Goal: Information Seeking & Learning: Learn about a topic

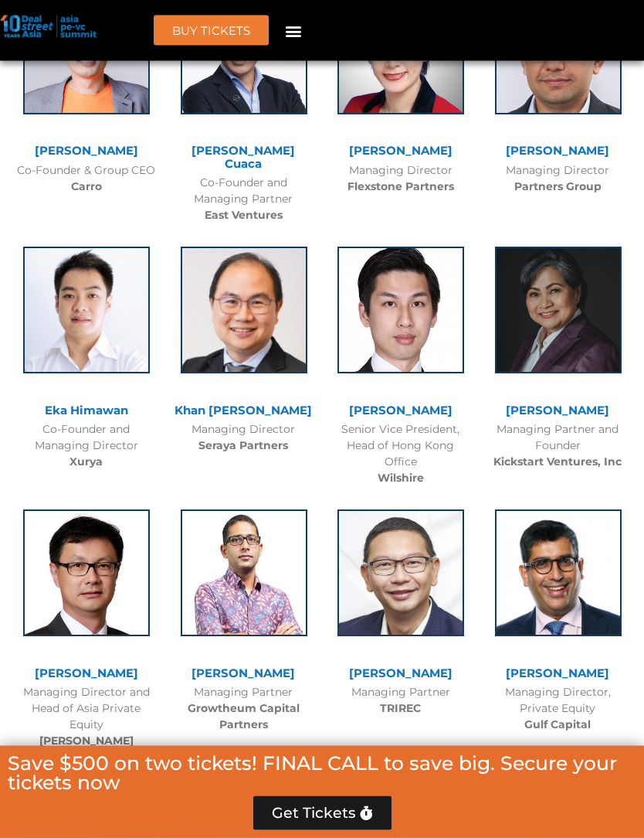
scroll to position [3559, 0]
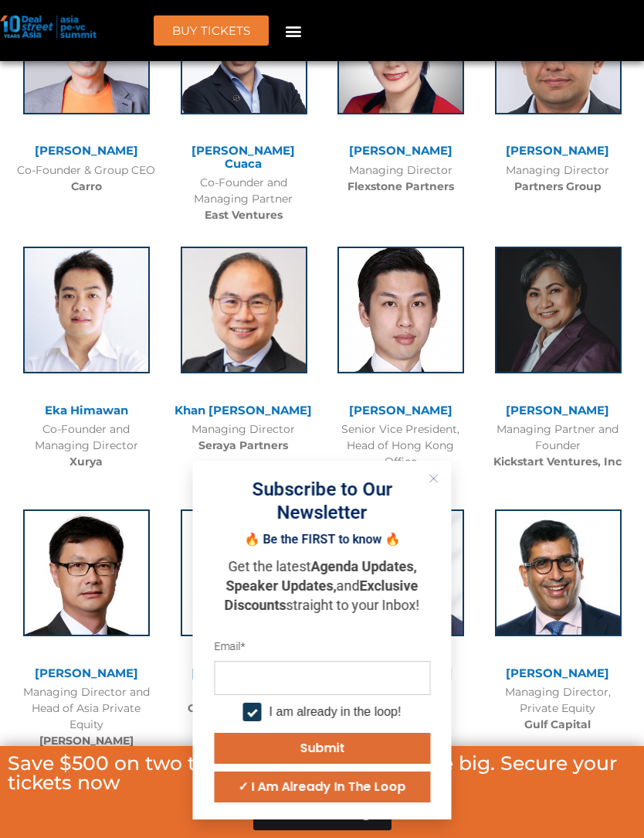
click at [440, 488] on button "Close" at bounding box center [434, 478] width 20 height 20
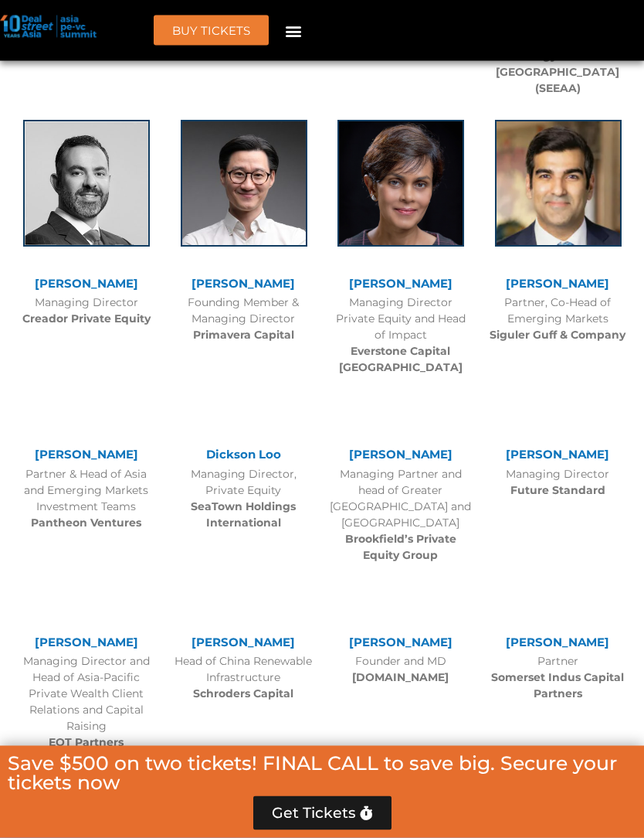
scroll to position [4582, 0]
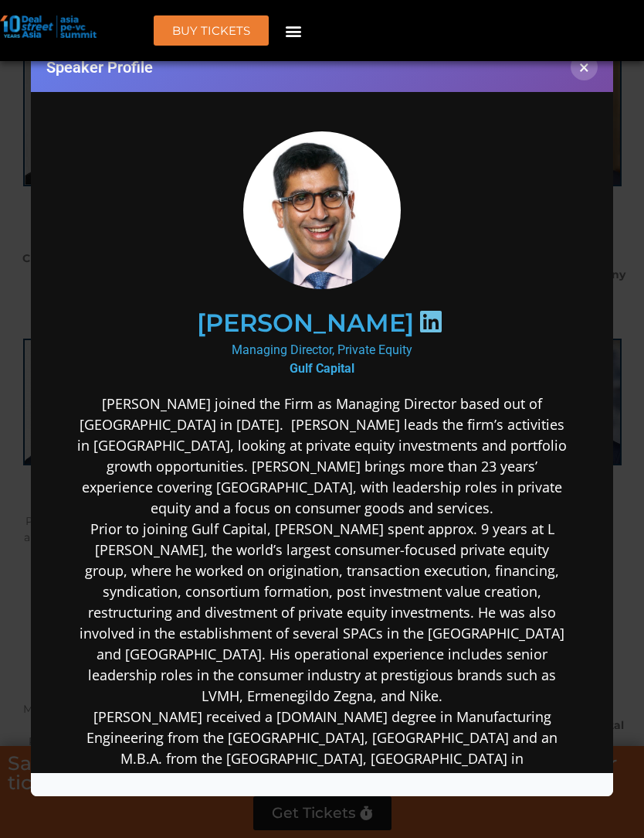
scroll to position [0, 0]
click at [586, 75] on button "×" at bounding box center [584, 66] width 27 height 27
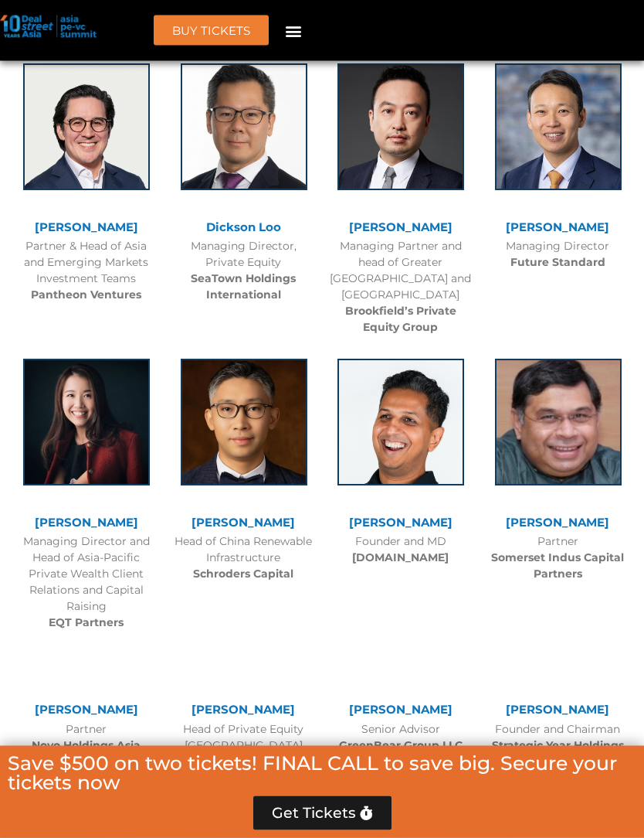
scroll to position [4858, 0]
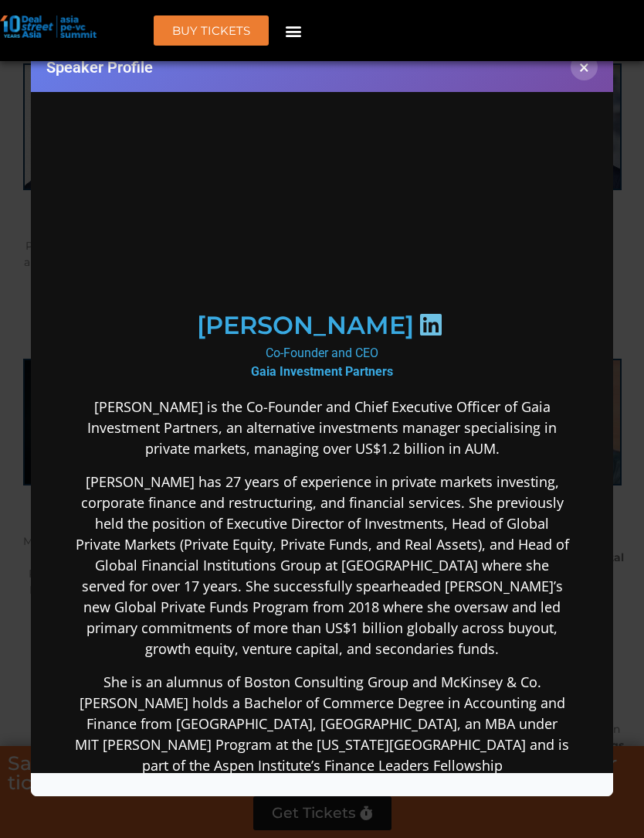
scroll to position [0, 0]
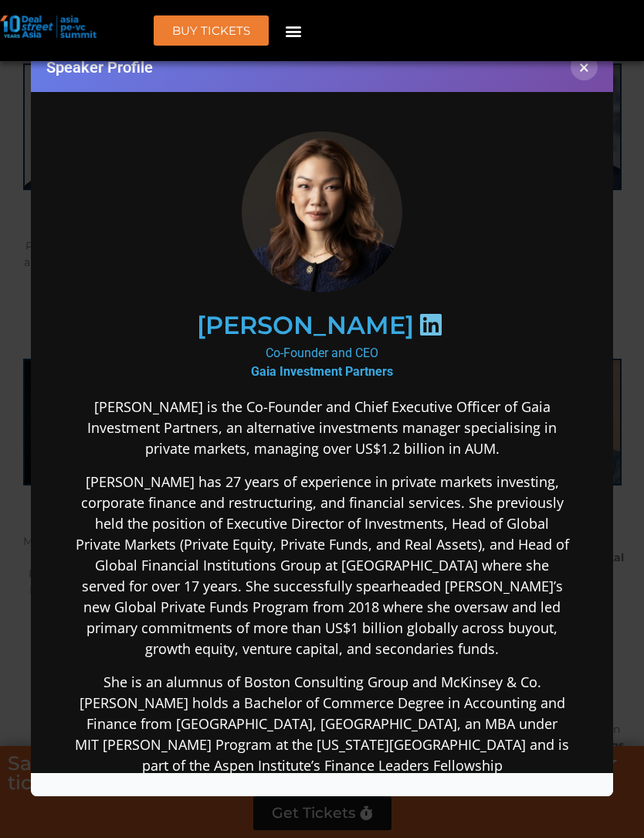
click at [586, 73] on button "×" at bounding box center [584, 66] width 27 height 27
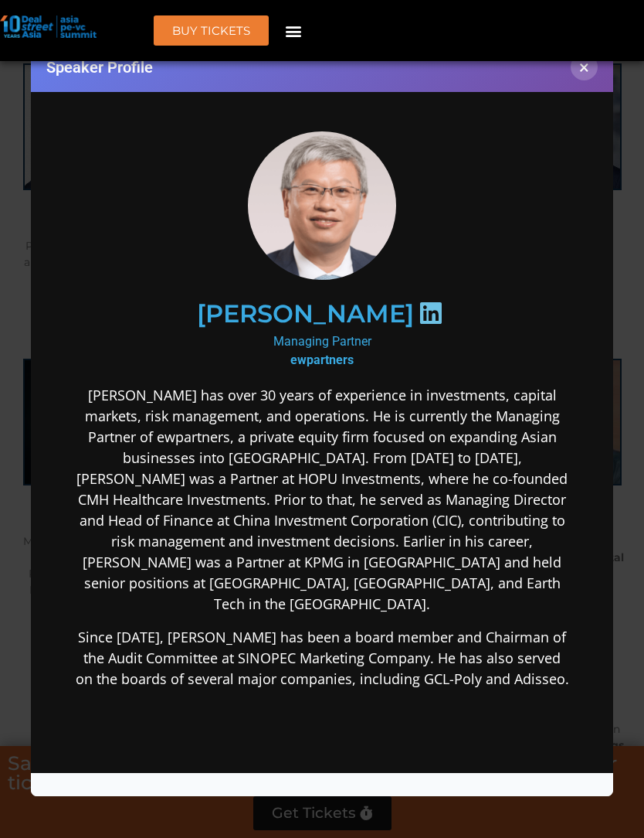
click at [590, 76] on button "×" at bounding box center [584, 66] width 27 height 27
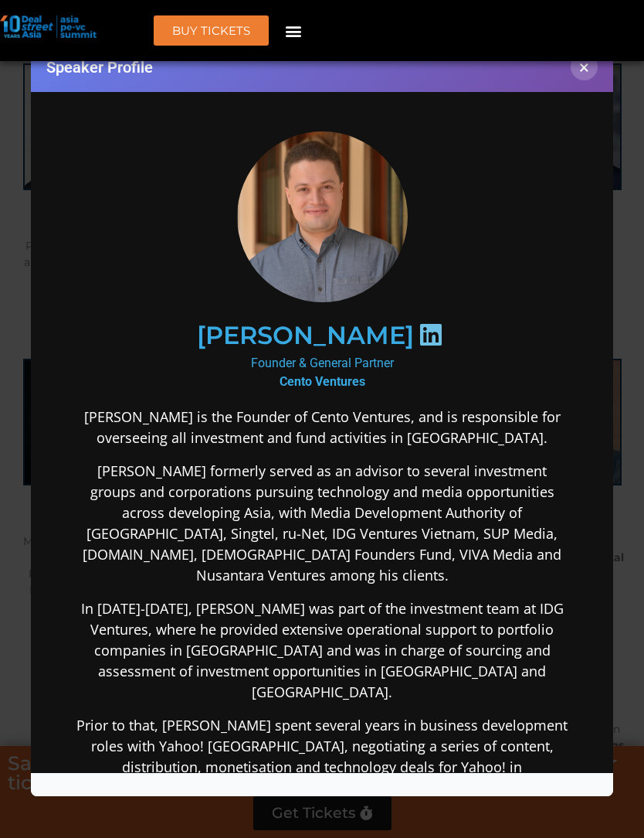
click at [583, 80] on button "×" at bounding box center [584, 66] width 27 height 27
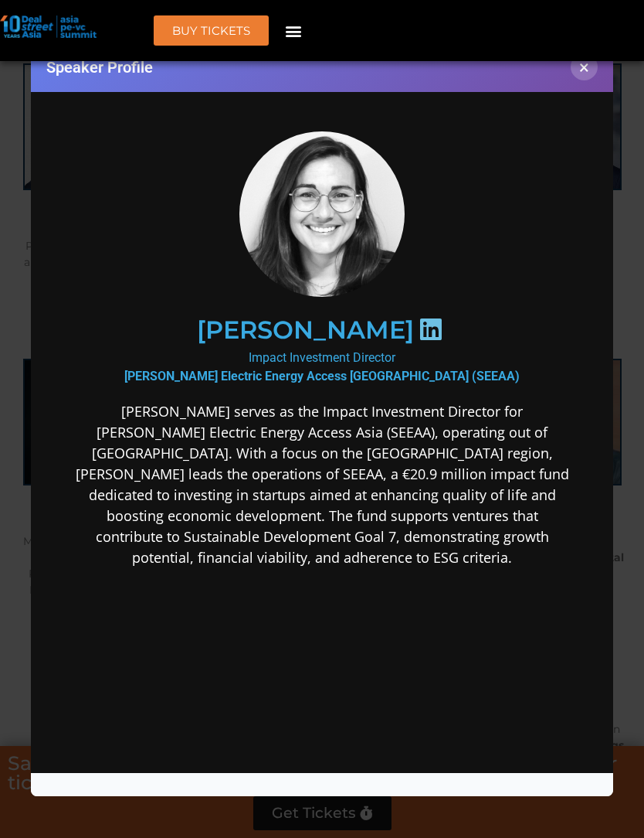
click at [592, 75] on button "×" at bounding box center [584, 66] width 27 height 27
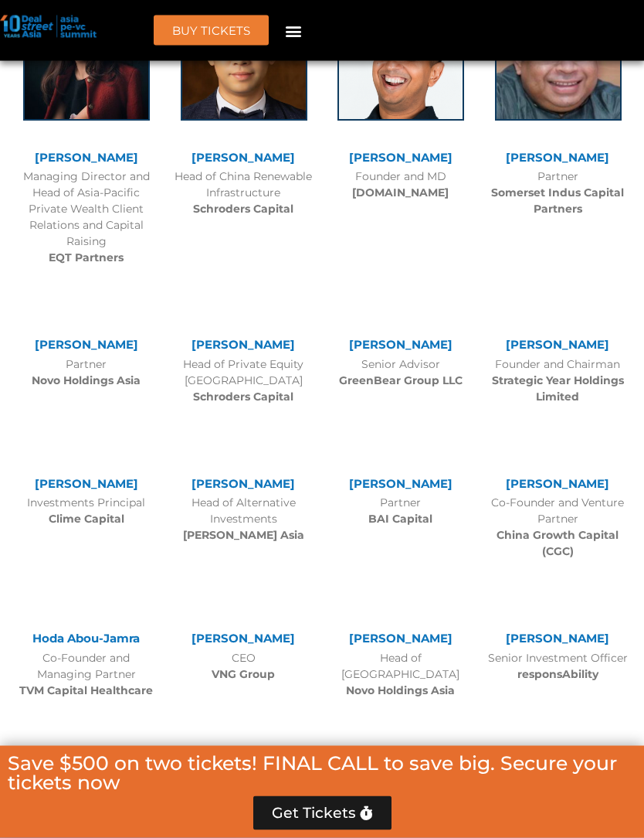
scroll to position [5261, 0]
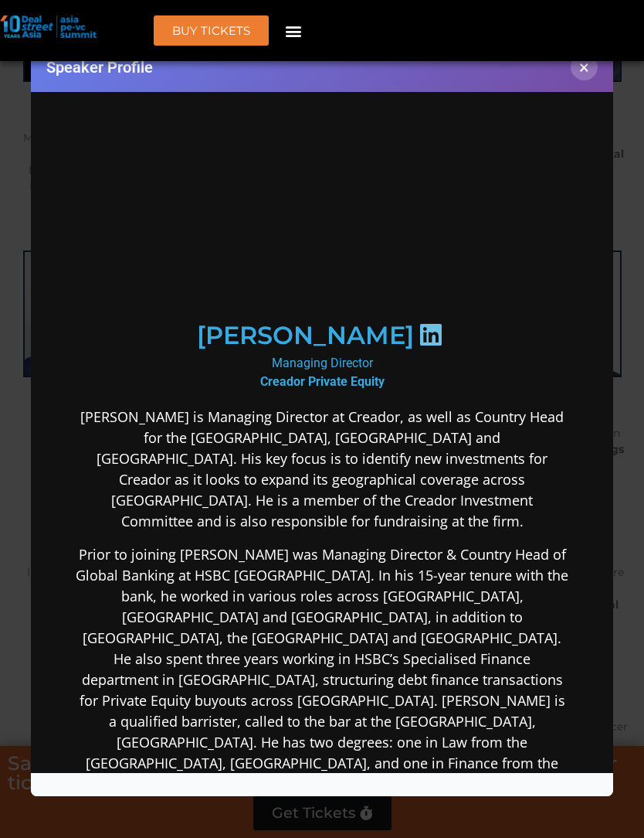
scroll to position [0, 0]
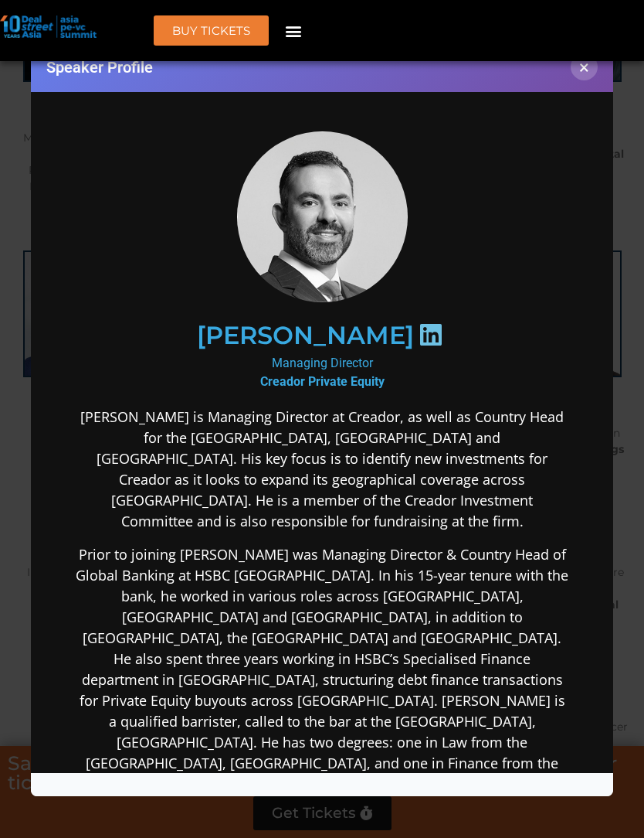
click at [582, 78] on button "×" at bounding box center [584, 66] width 27 height 27
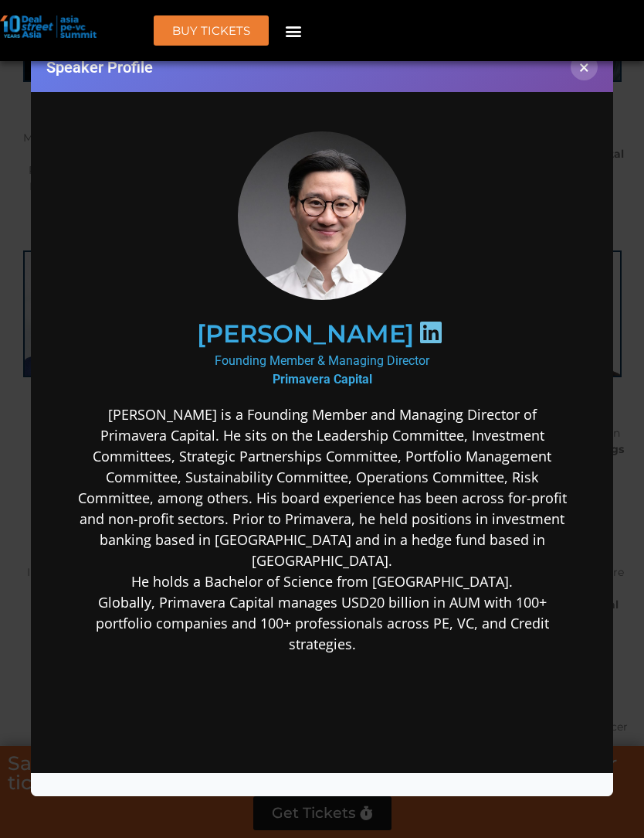
click at [589, 74] on button "×" at bounding box center [584, 66] width 27 height 27
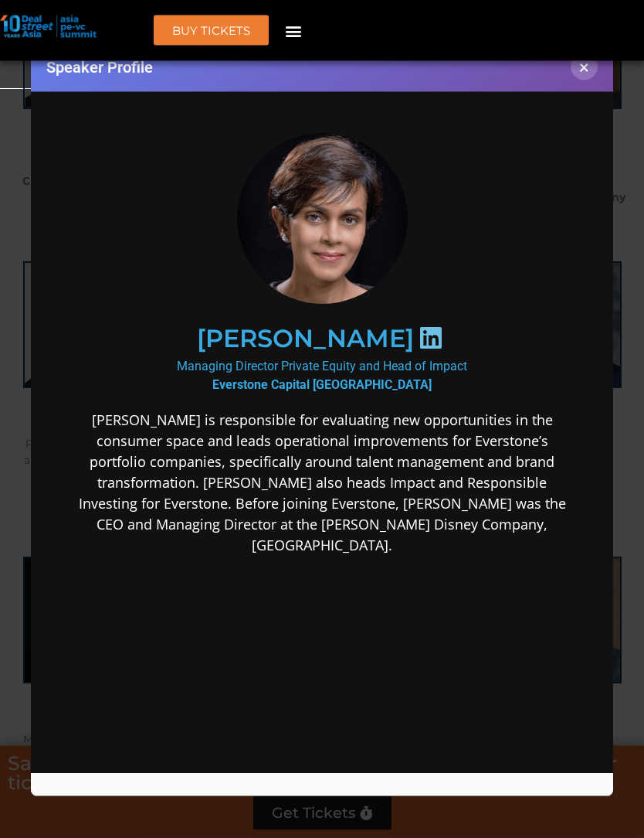
scroll to position [4594, 0]
click at [571, 76] on div "Speaker Profile ×" at bounding box center [322, 67] width 583 height 50
click at [579, 79] on button "×" at bounding box center [584, 66] width 27 height 27
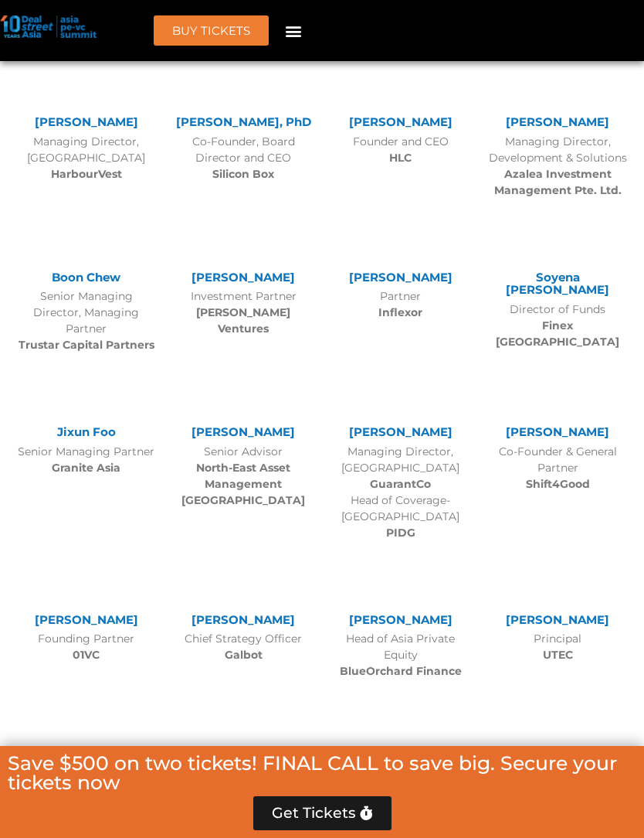
scroll to position [7437, 0]
